Goal: Check status: Check status

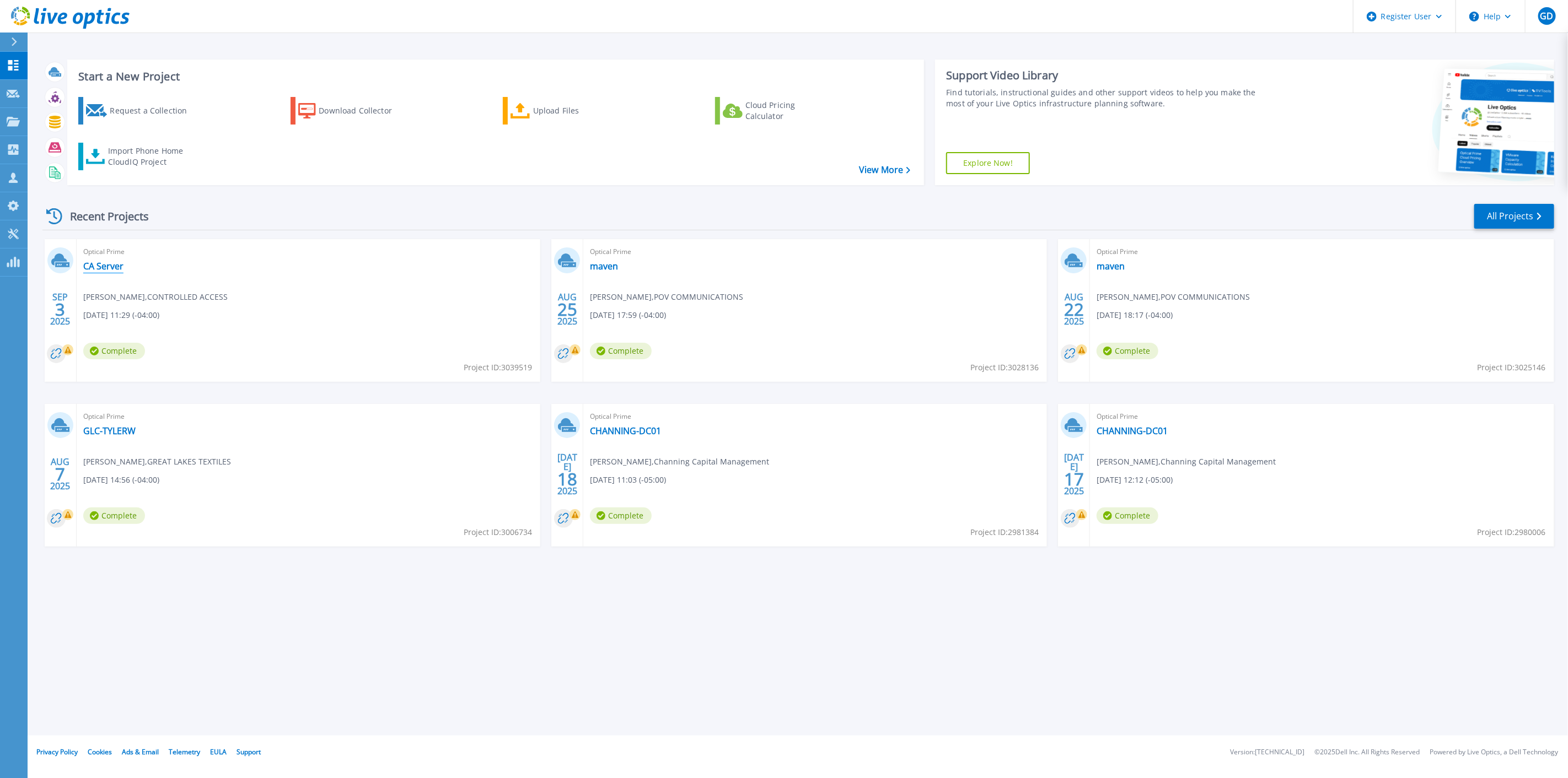
click at [97, 263] on link "CA Server" at bounding box center [103, 266] width 40 height 11
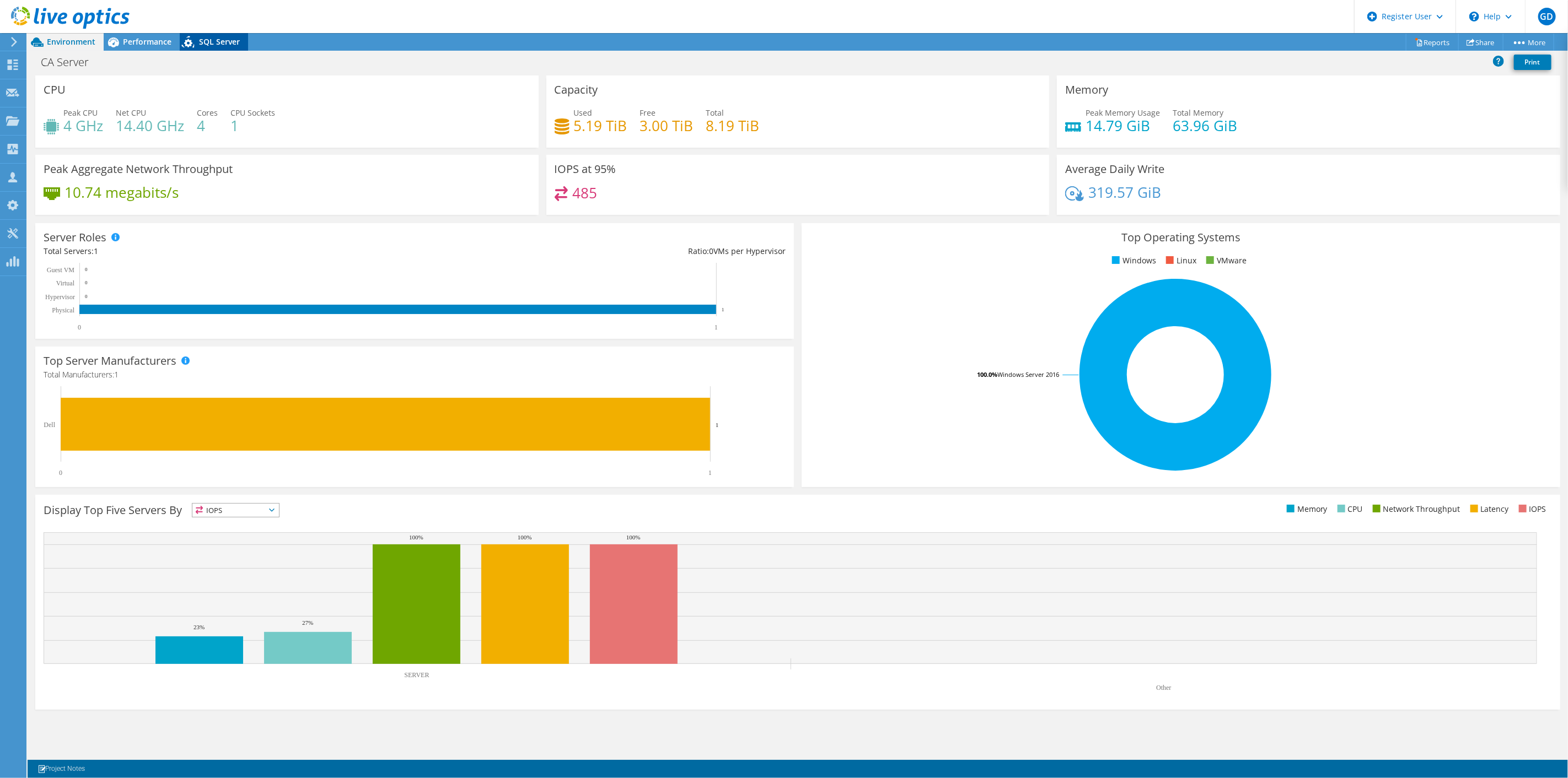
click at [194, 33] on icon at bounding box center [189, 44] width 20 height 23
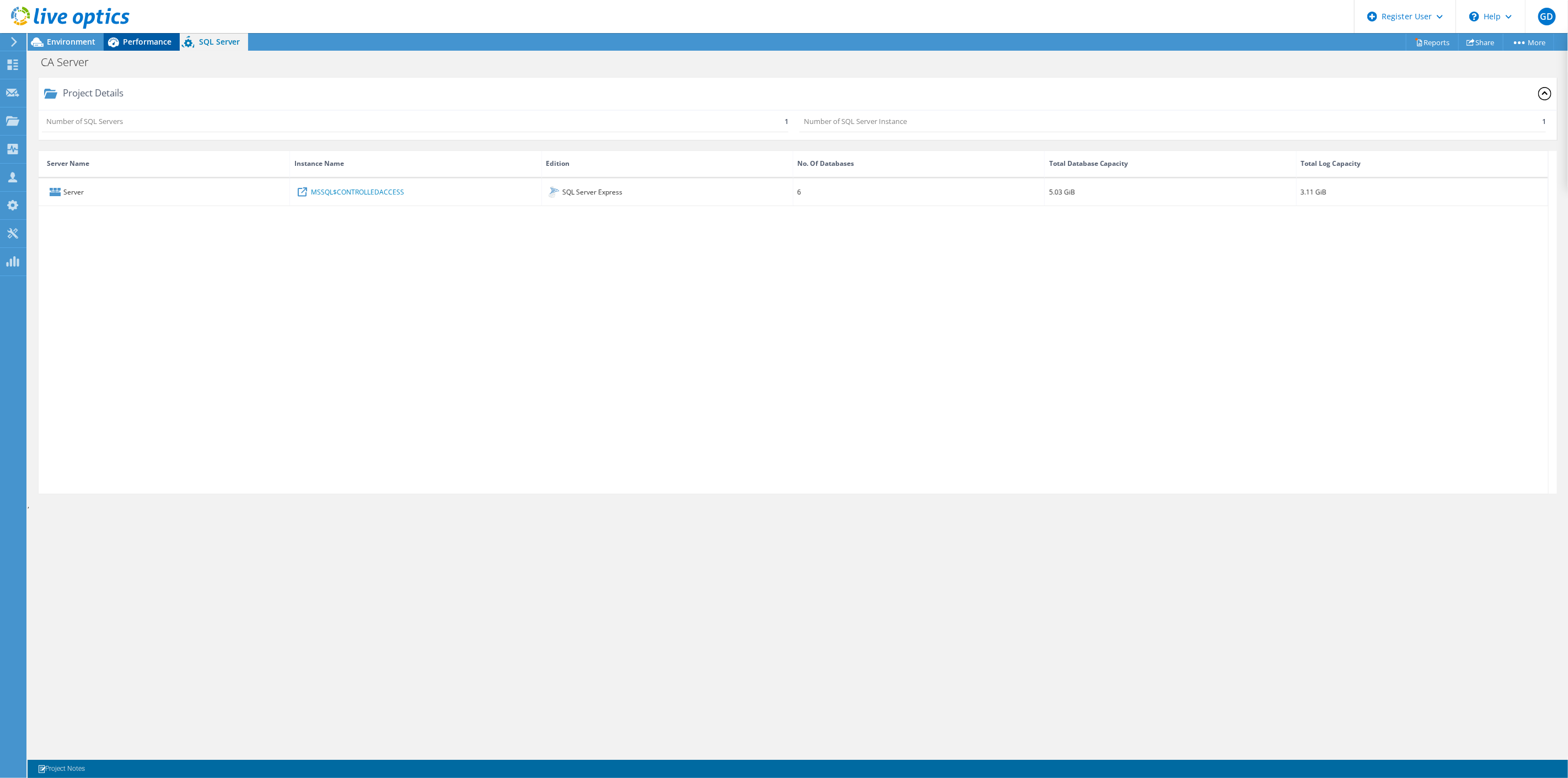
click at [146, 47] on div "Performance" at bounding box center [141, 42] width 76 height 18
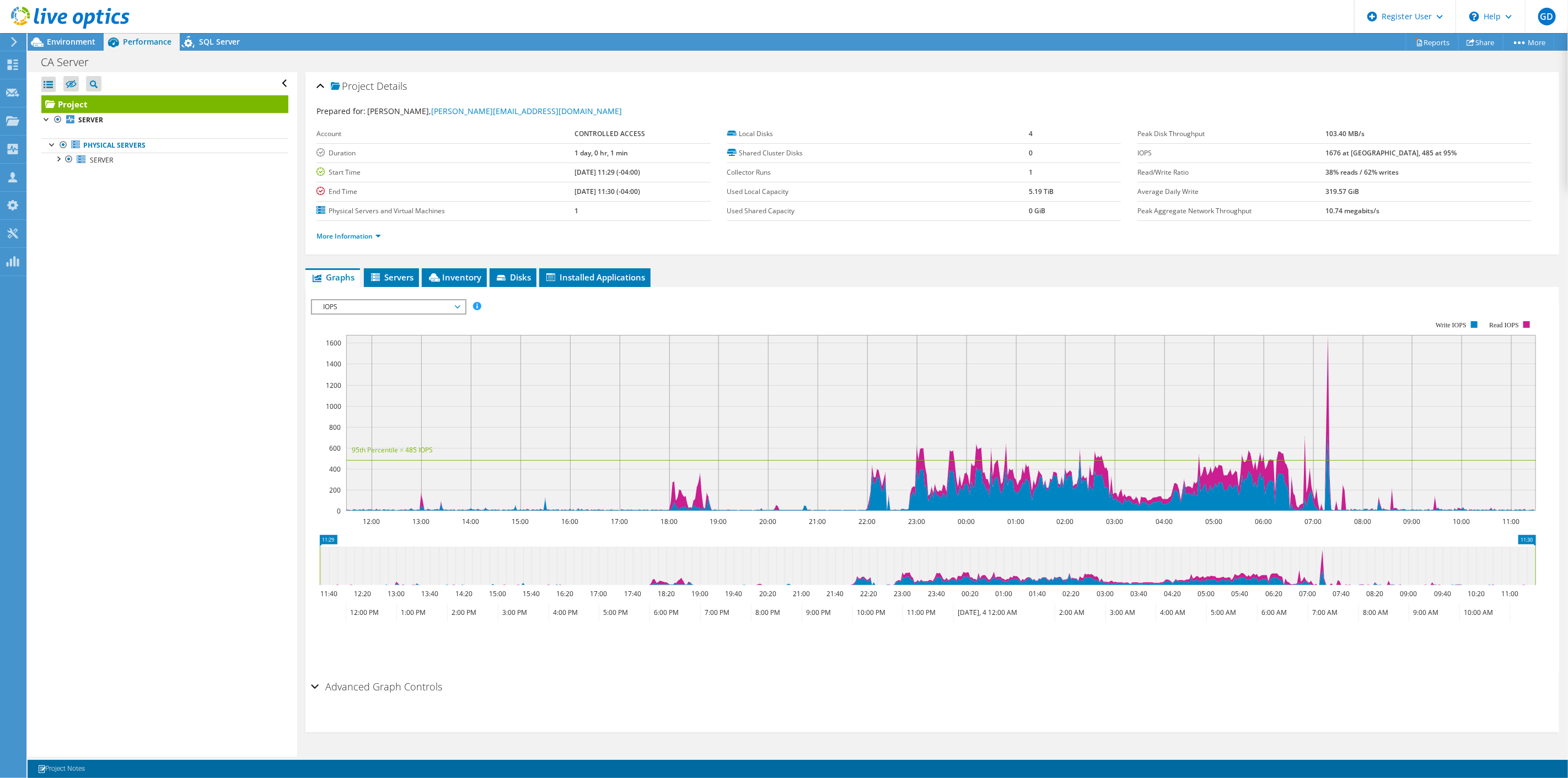
click at [959, 668] on div "Save Zoom" at bounding box center [932, 646] width 1243 height 47
click at [823, 317] on rect at bounding box center [923, 416] width 1225 height 220
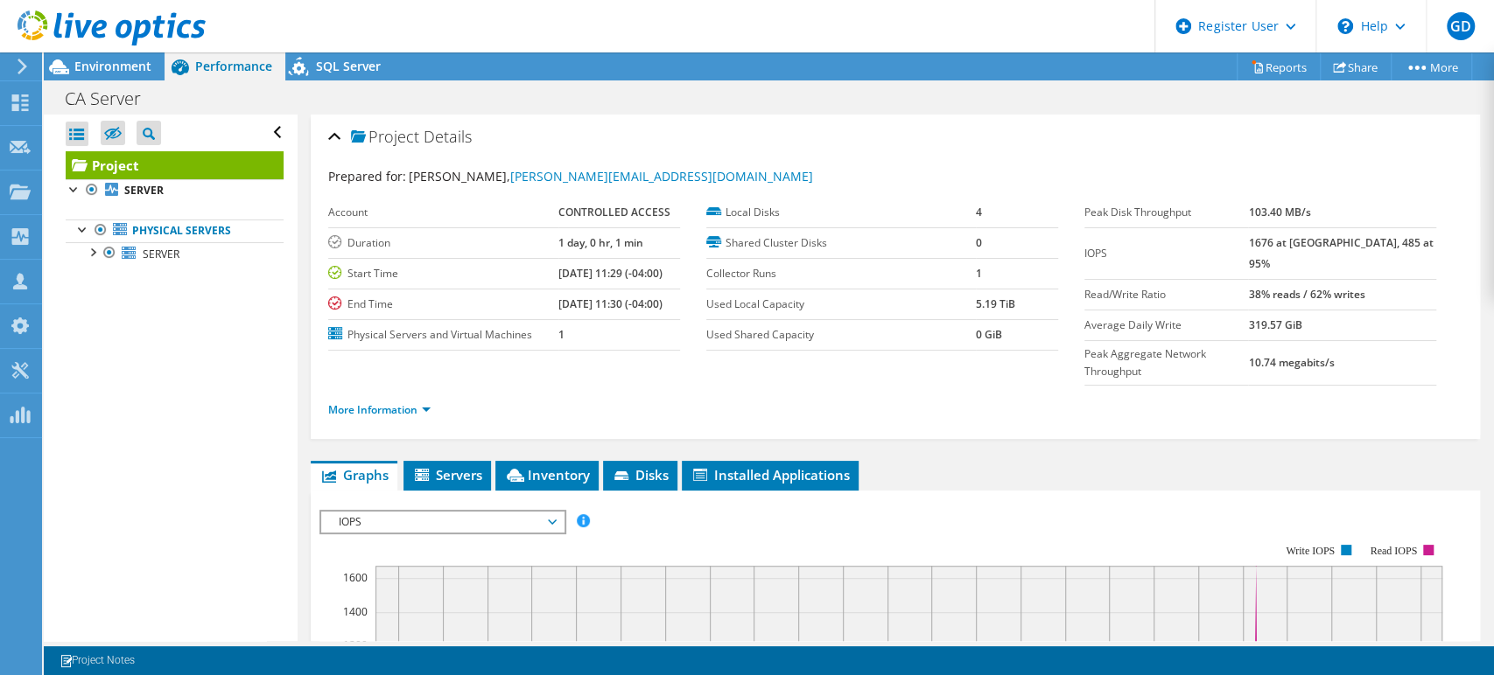
drag, startPoint x: 231, startPoint y: 418, endPoint x: 260, endPoint y: 392, distance: 39.0
click at [231, 418] on div "Open All Close All Hide Excluded Nodes Project Tree Filter" at bounding box center [170, 378] width 253 height 527
